Goal: Navigation & Orientation: Find specific page/section

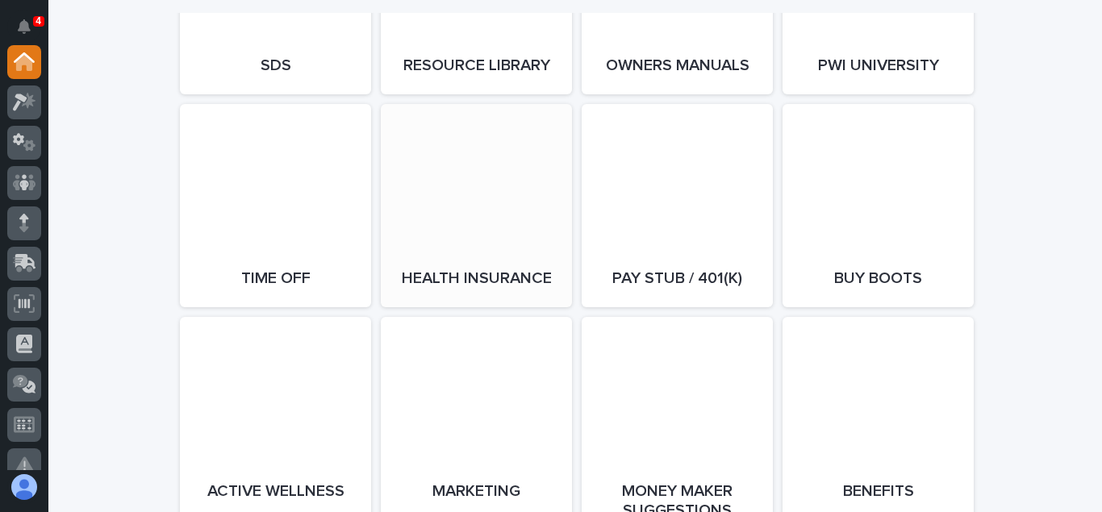
scroll to position [2888, 0]
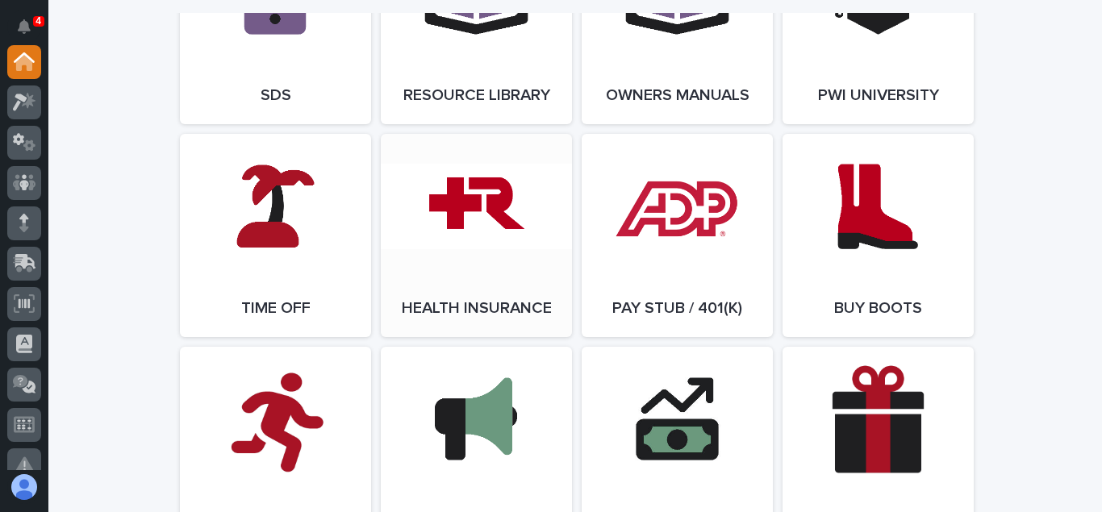
click at [480, 250] on link "Open Link" at bounding box center [476, 235] width 191 height 203
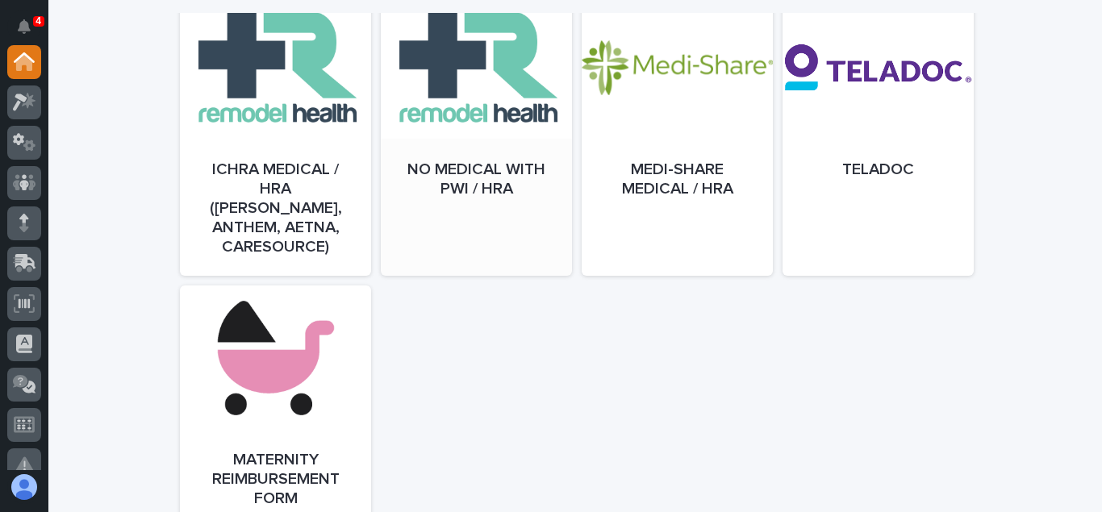
scroll to position [843, 0]
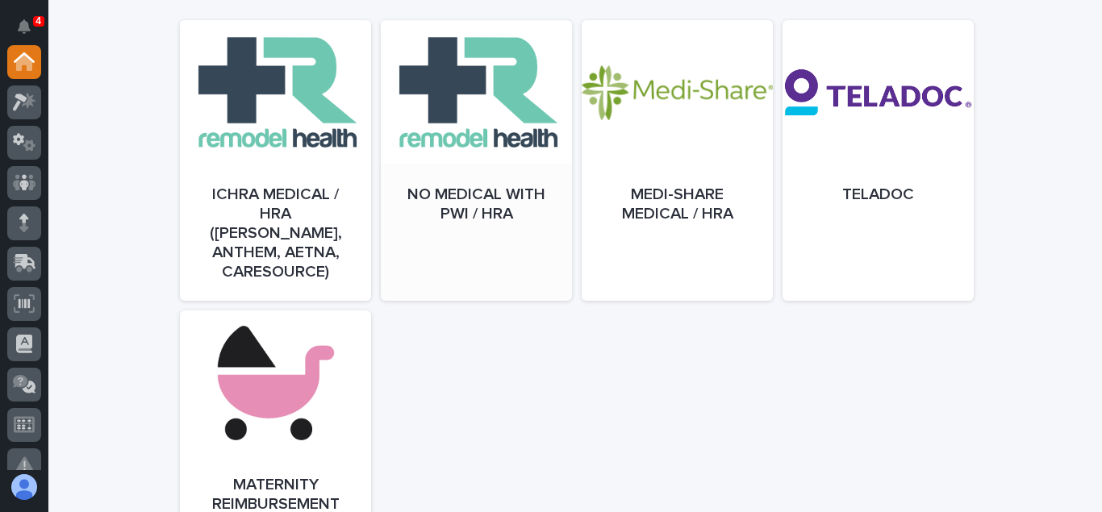
click at [469, 168] on div at bounding box center [476, 176] width 191 height 281
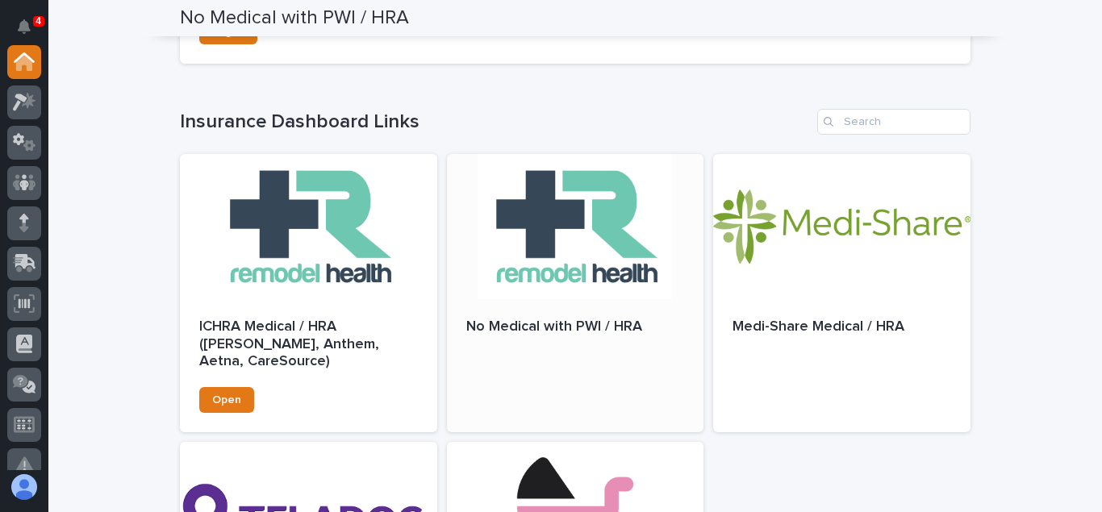
scroll to position [339, 0]
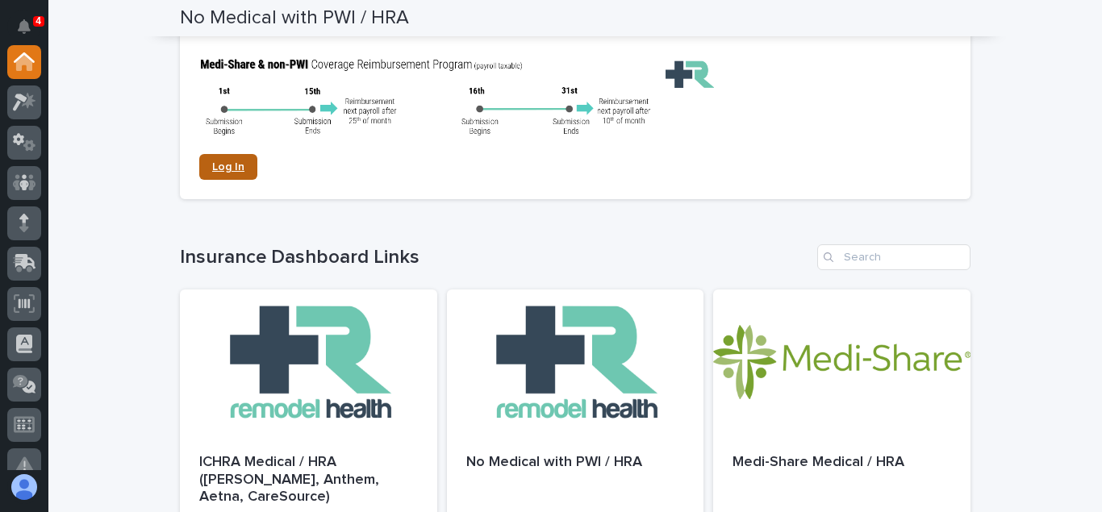
click at [246, 170] on link "Log In" at bounding box center [228, 167] width 58 height 26
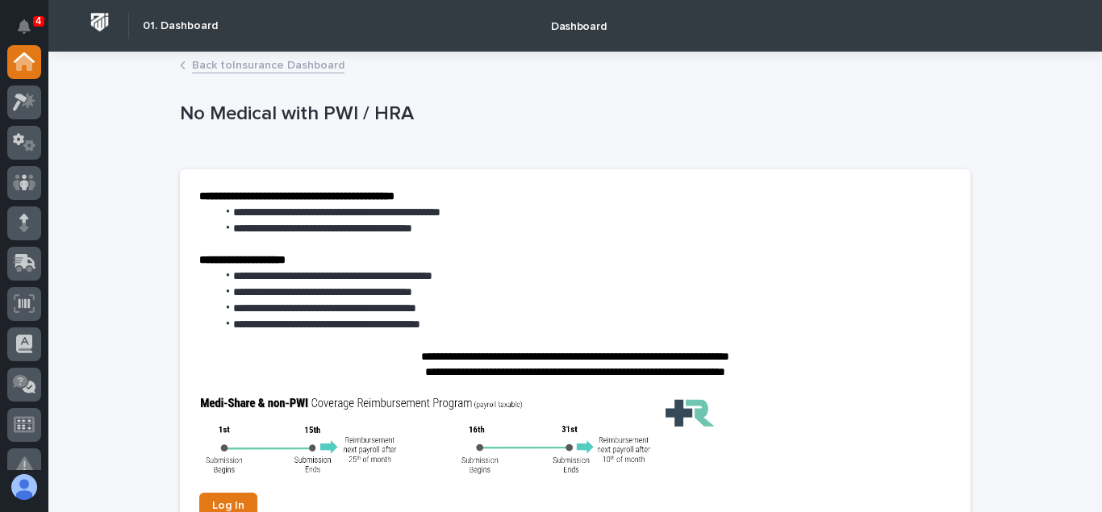
drag, startPoint x: 586, startPoint y: 111, endPoint x: 584, endPoint y: 6, distance: 105.7
click at [587, 112] on p "No Medical with PWI / HRA" at bounding box center [572, 113] width 784 height 23
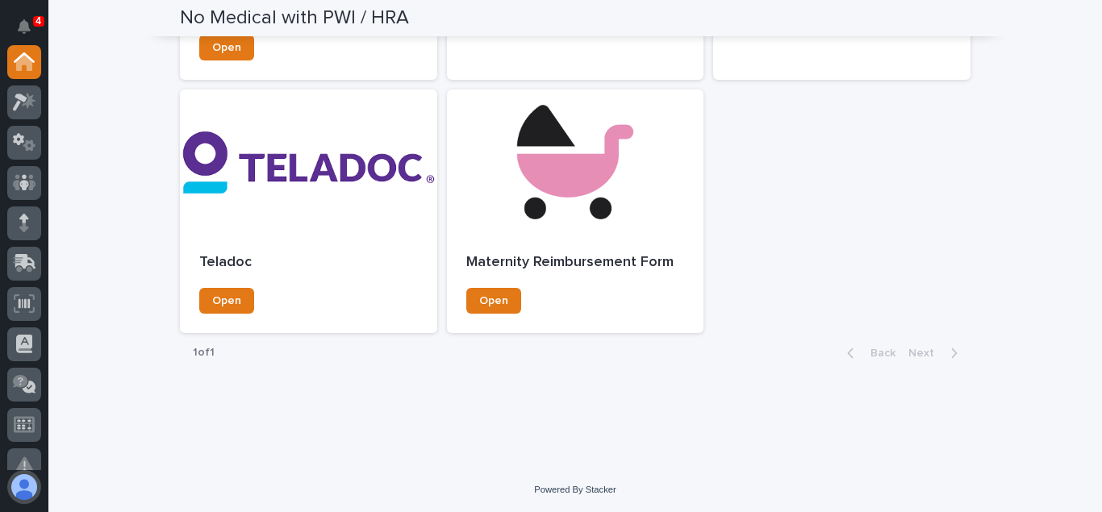
click at [31, 489] on button "button" at bounding box center [24, 487] width 34 height 34
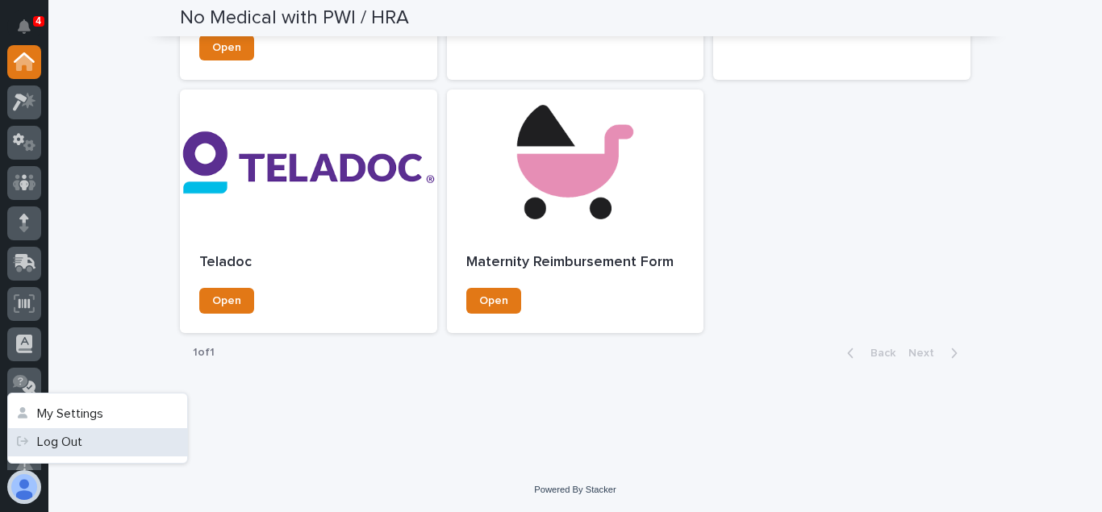
click at [86, 432] on link "Log Out" at bounding box center [97, 442] width 179 height 28
